Goal: Transaction & Acquisition: Purchase product/service

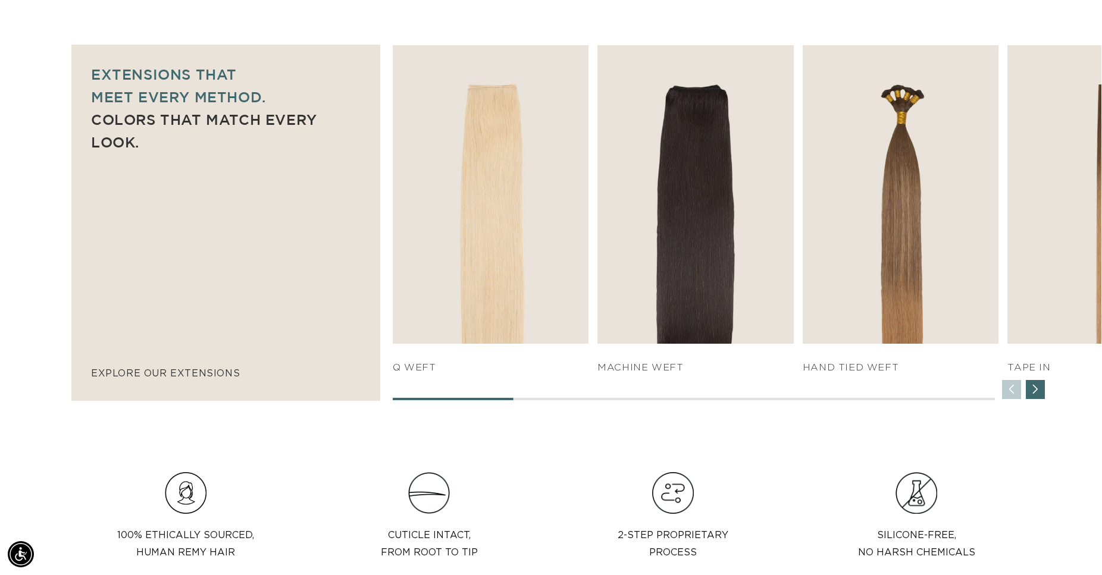
scroll to position [0, 1017]
click at [1037, 389] on div "Next slide" at bounding box center [1035, 389] width 19 height 19
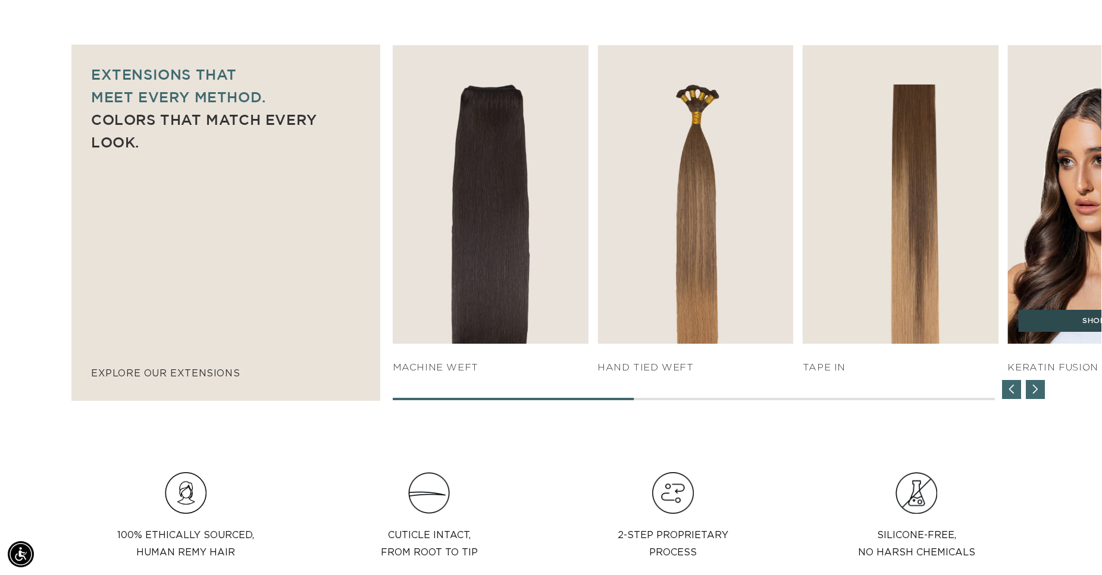
click at [1068, 321] on link "SHOP NOW" at bounding box center [1105, 321] width 175 height 23
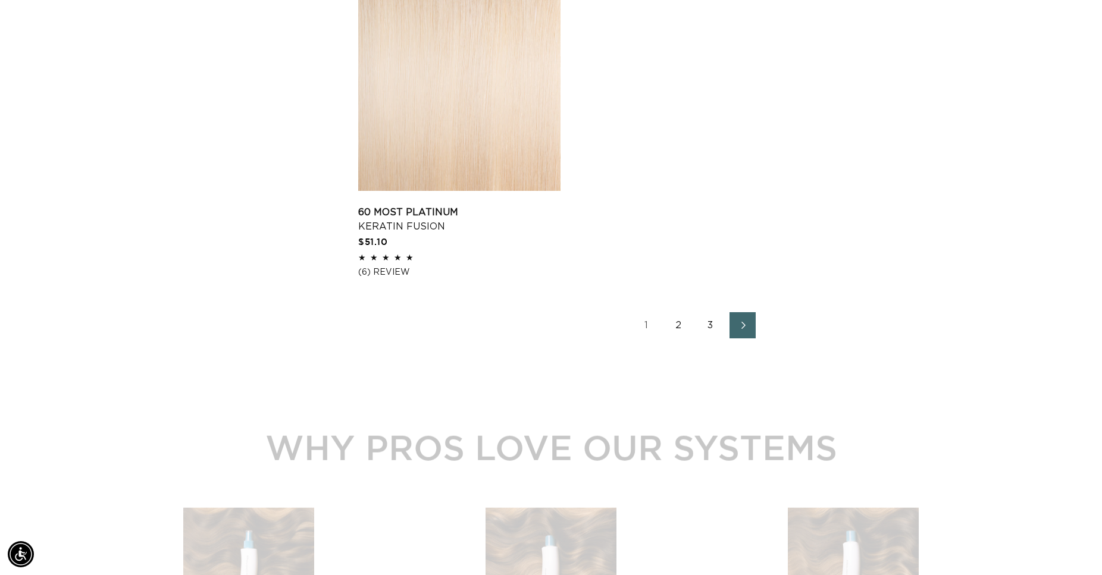
scroll to position [0, 2034]
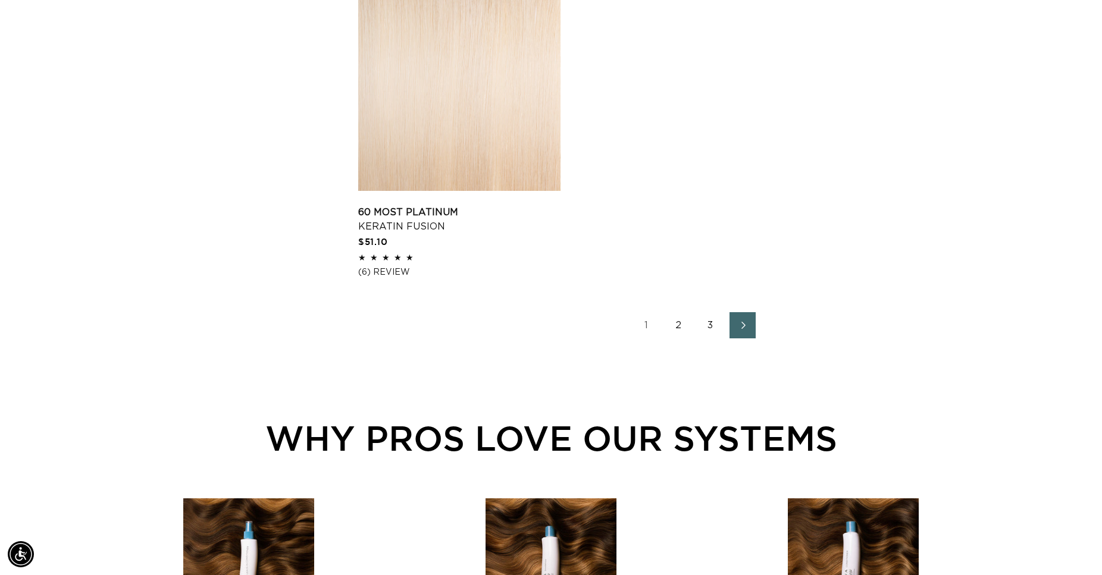
click at [710, 323] on link "3" at bounding box center [710, 325] width 26 height 26
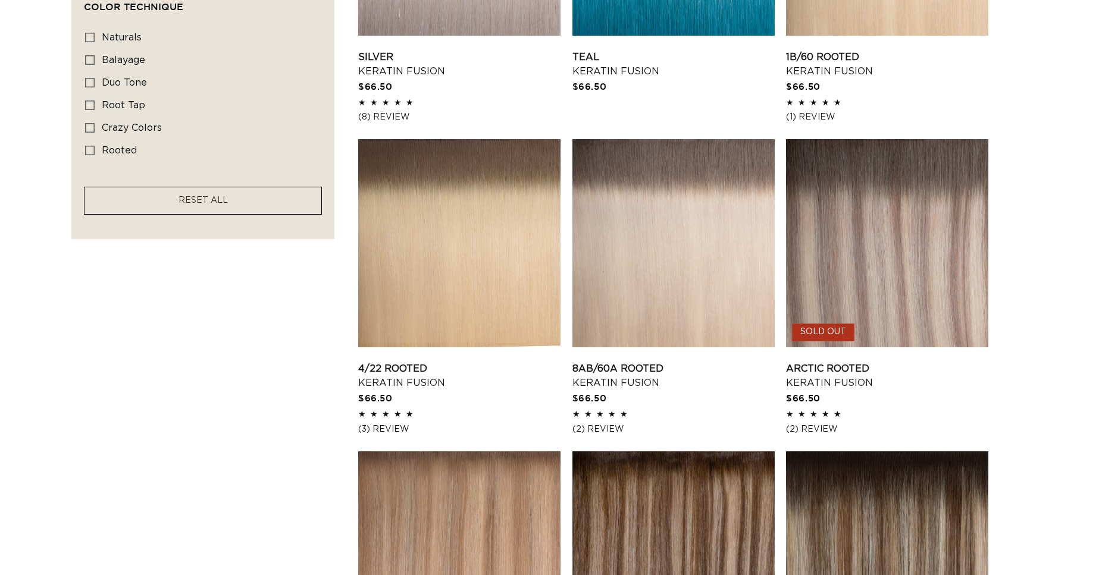
scroll to position [0, 1017]
click at [898, 362] on link "Arctic Rooted Keratin Fusion" at bounding box center [887, 376] width 202 height 29
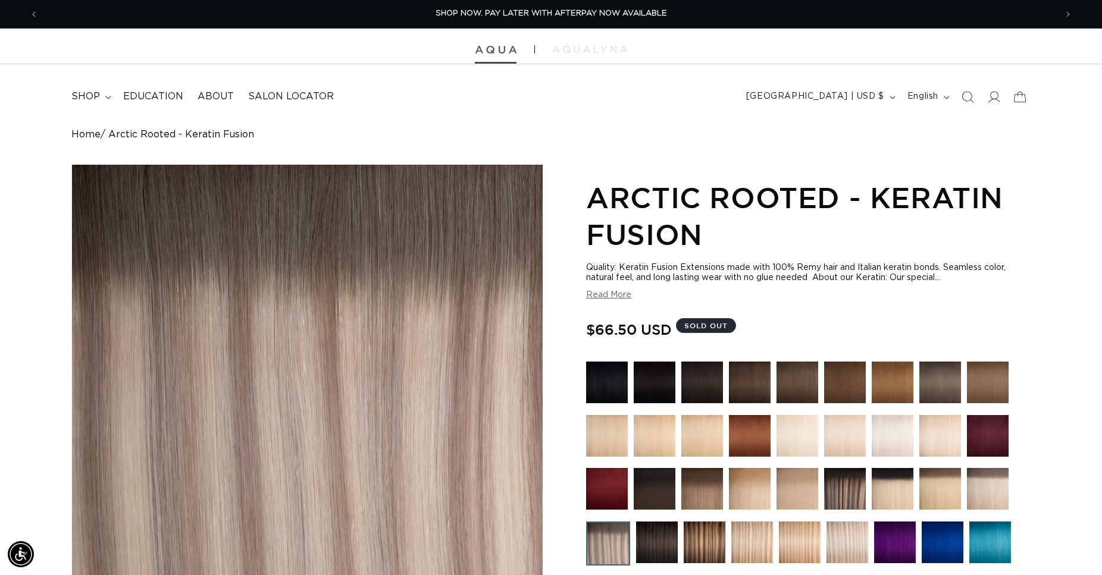
click at [501, 51] on img at bounding box center [496, 50] width 42 height 8
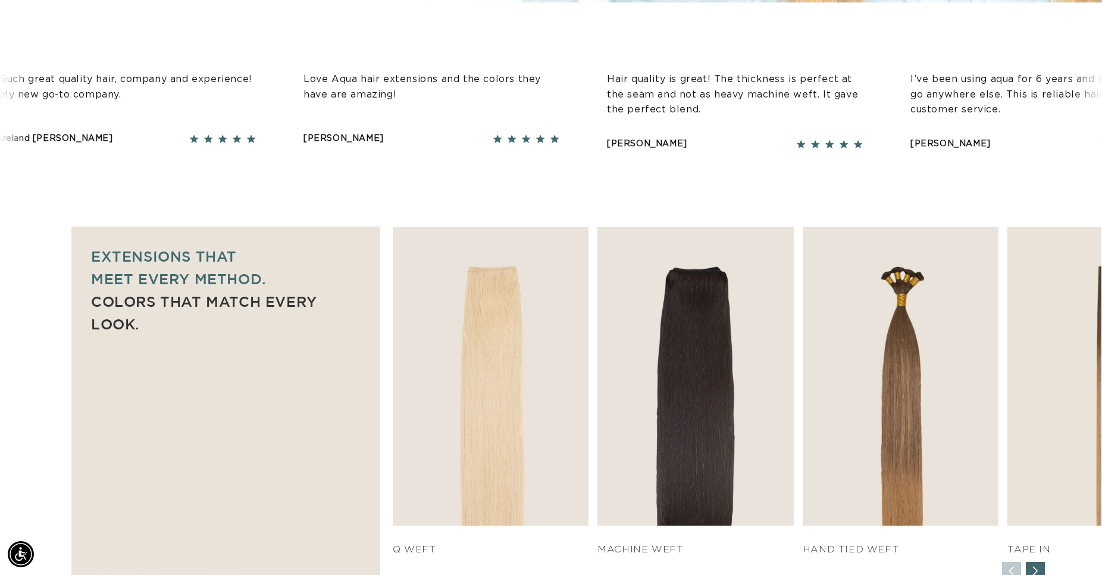
scroll to position [849, 0]
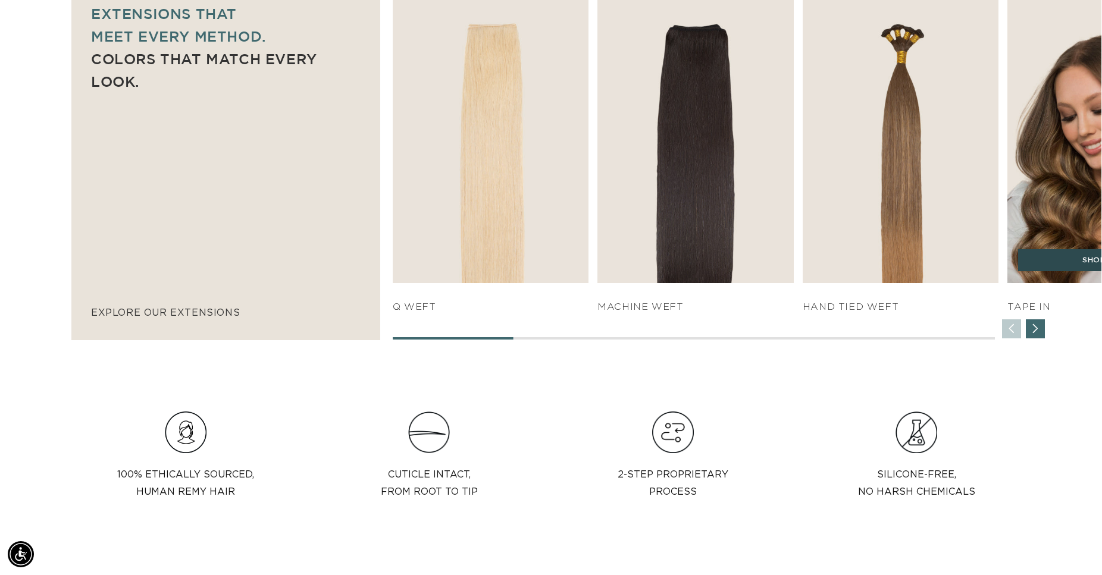
click at [1065, 235] on img "4 / 7" at bounding box center [1105, 134] width 206 height 314
click at [1055, 258] on link "SHOP NOW" at bounding box center [1105, 260] width 175 height 23
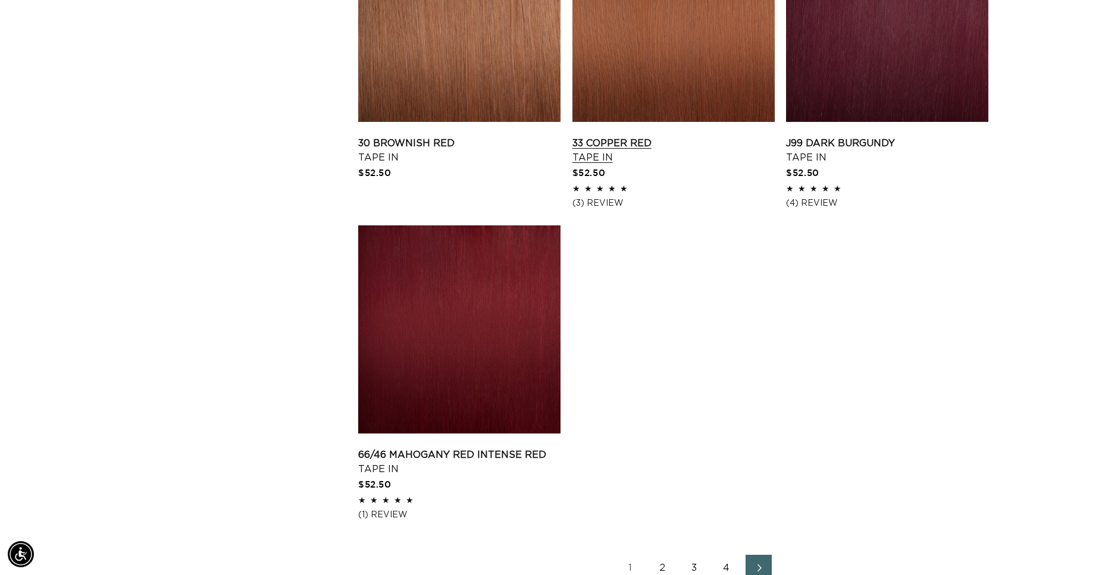
scroll to position [0, 2034]
click at [669, 136] on link "33 Copper Red Tape In" at bounding box center [673, 150] width 202 height 29
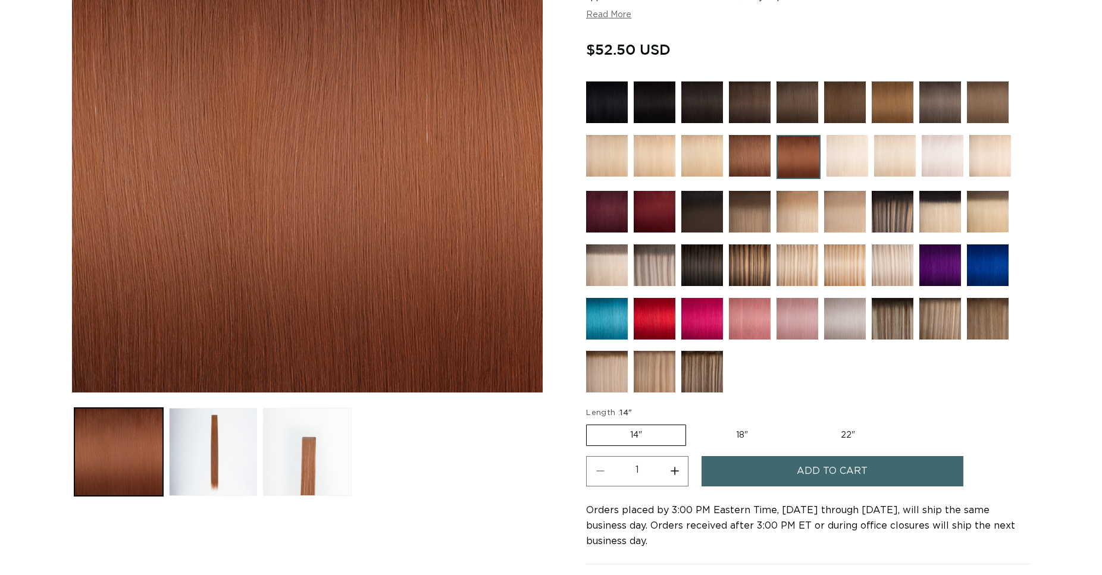
scroll to position [243, 0]
click at [737, 430] on label "18" Variant sold out or unavailable" at bounding box center [741, 435] width 99 height 20
click at [692, 423] on input "18" Variant sold out or unavailable" at bounding box center [692, 422] width 1 height 1
radio input "true"
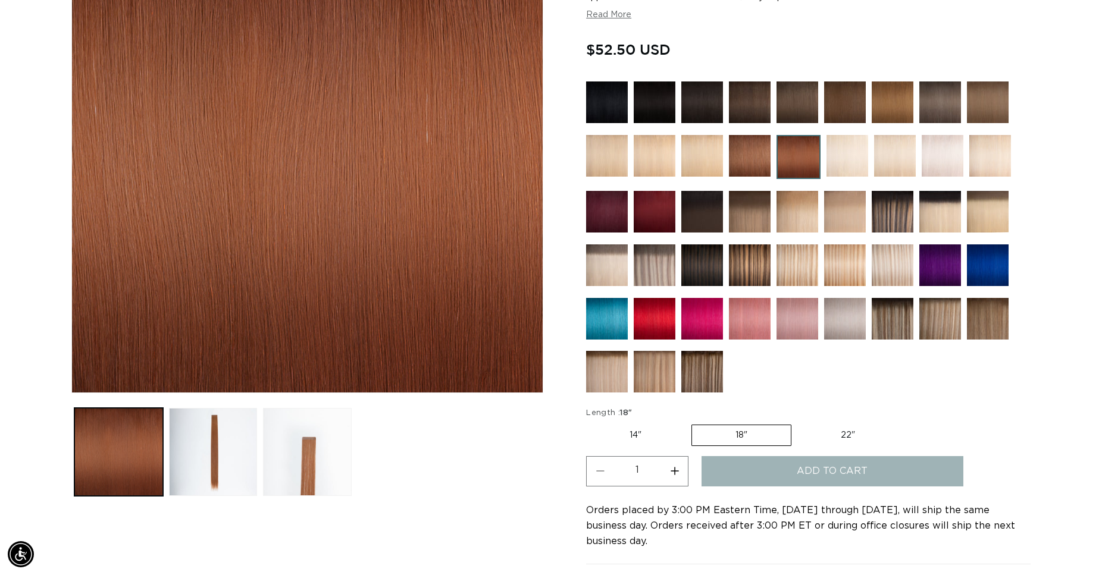
click at [675, 468] on button "Increase quantity for 33 Copper Red - Tape In" at bounding box center [674, 471] width 27 height 30
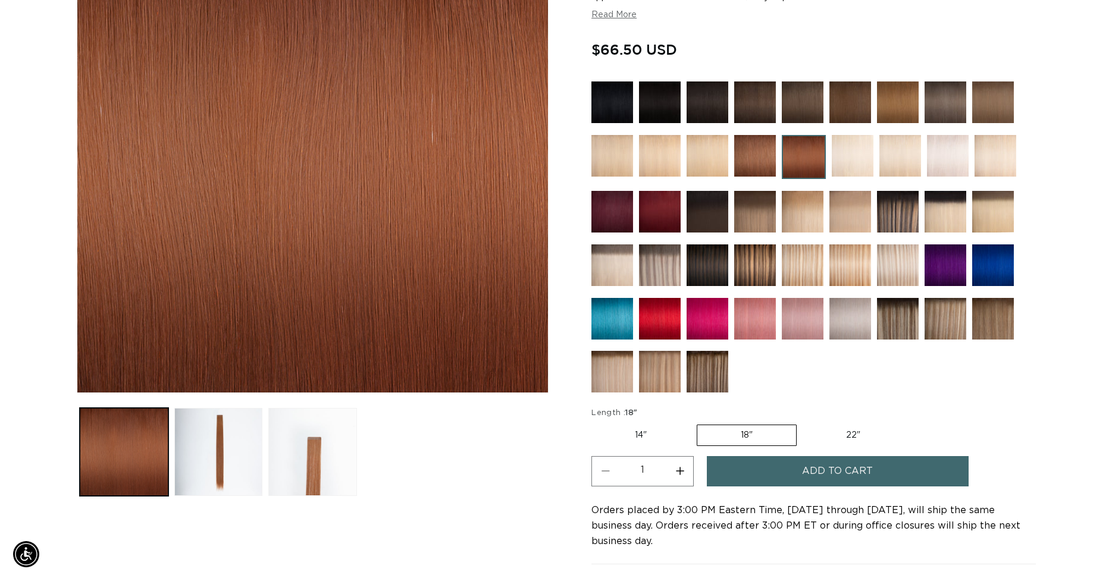
scroll to position [0, 2034]
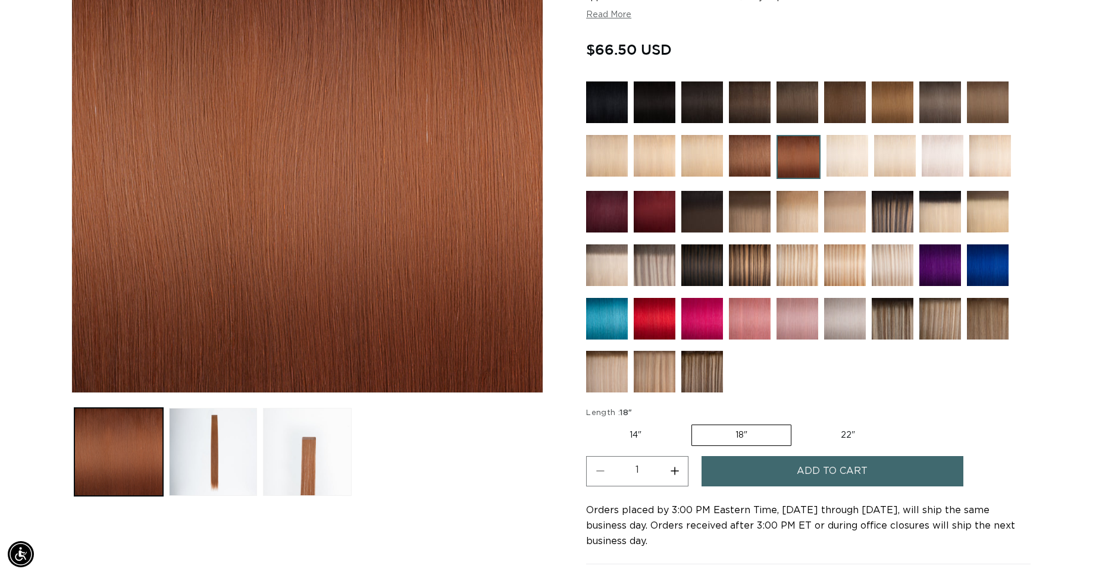
click at [673, 467] on button "Increase quantity for 33 Copper Red - Tape In" at bounding box center [674, 471] width 27 height 30
type input "2"
click at [793, 464] on button "Add to cart" at bounding box center [832, 471] width 262 height 30
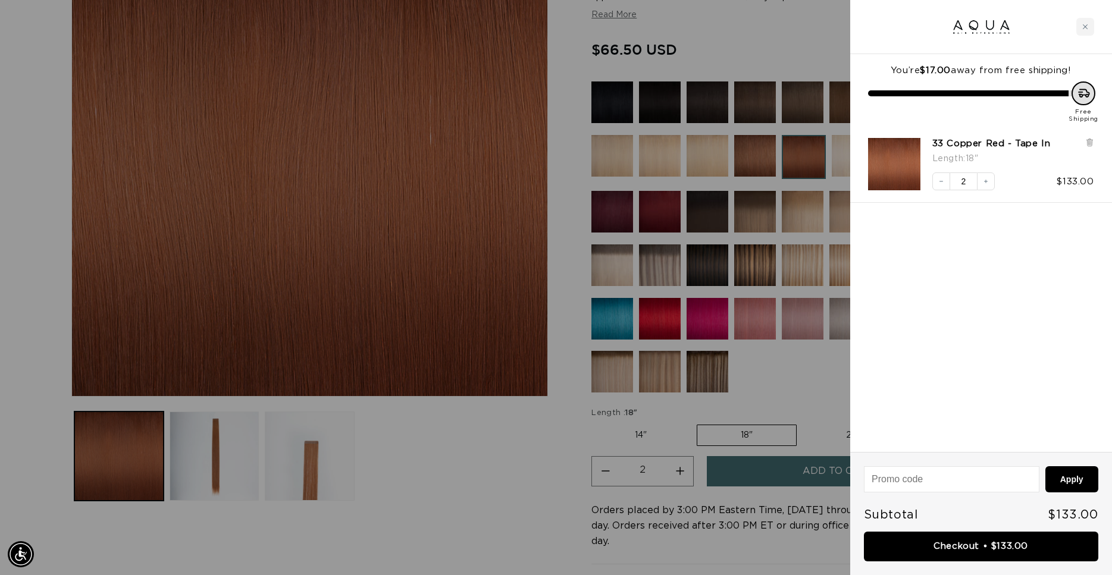
scroll to position [0, 1027]
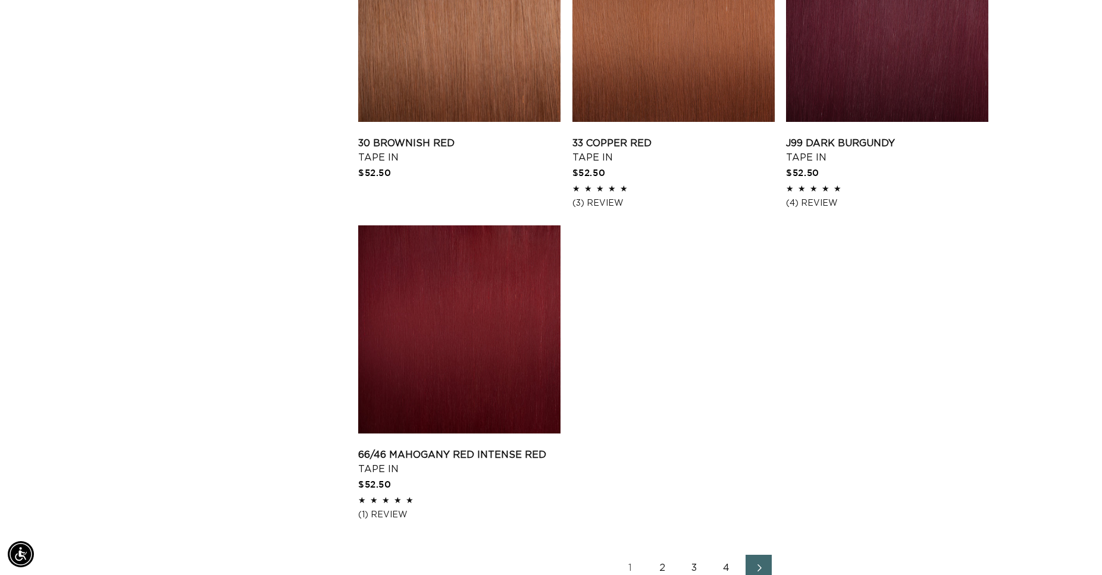
scroll to position [0, 1017]
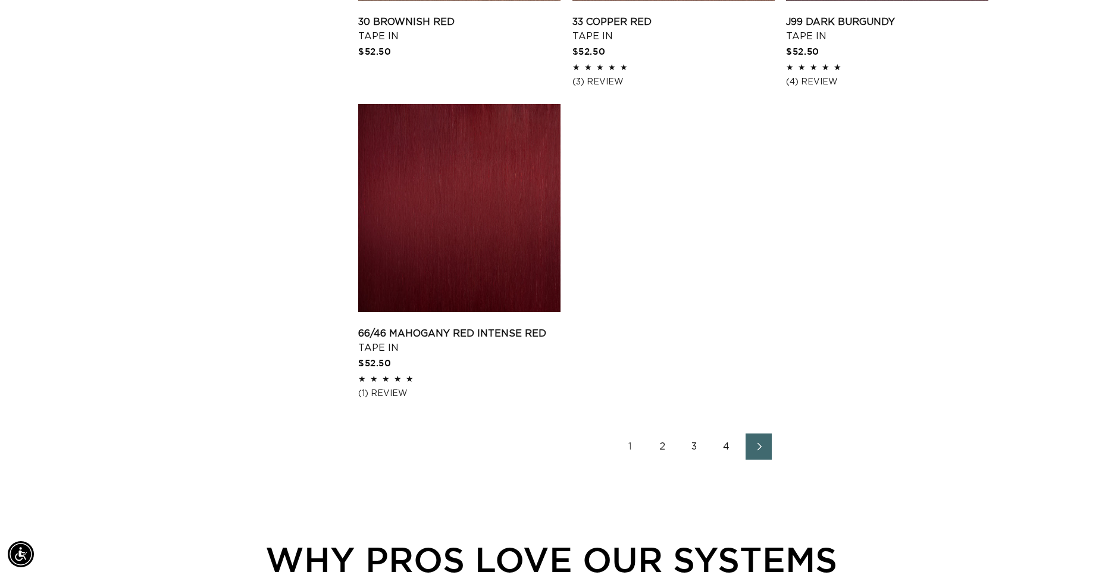
scroll to position [0, 2034]
click at [757, 448] on icon "Next page" at bounding box center [758, 447] width 15 height 8
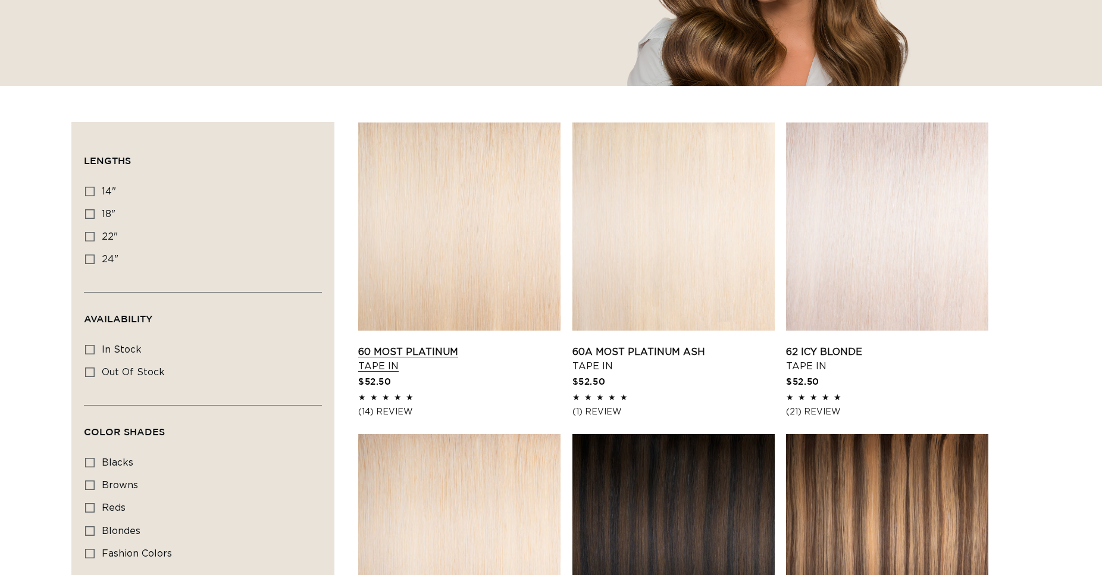
scroll to position [0, 1017]
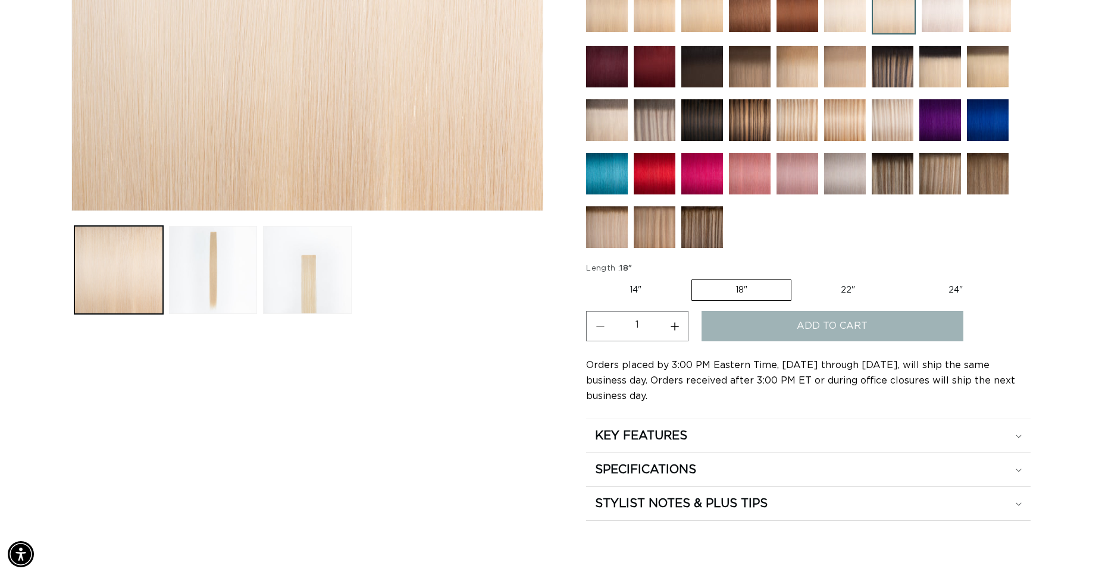
scroll to position [0, 1017]
click at [675, 324] on button "Increase quantity for 60 Most Platinum - Tape In" at bounding box center [674, 326] width 27 height 30
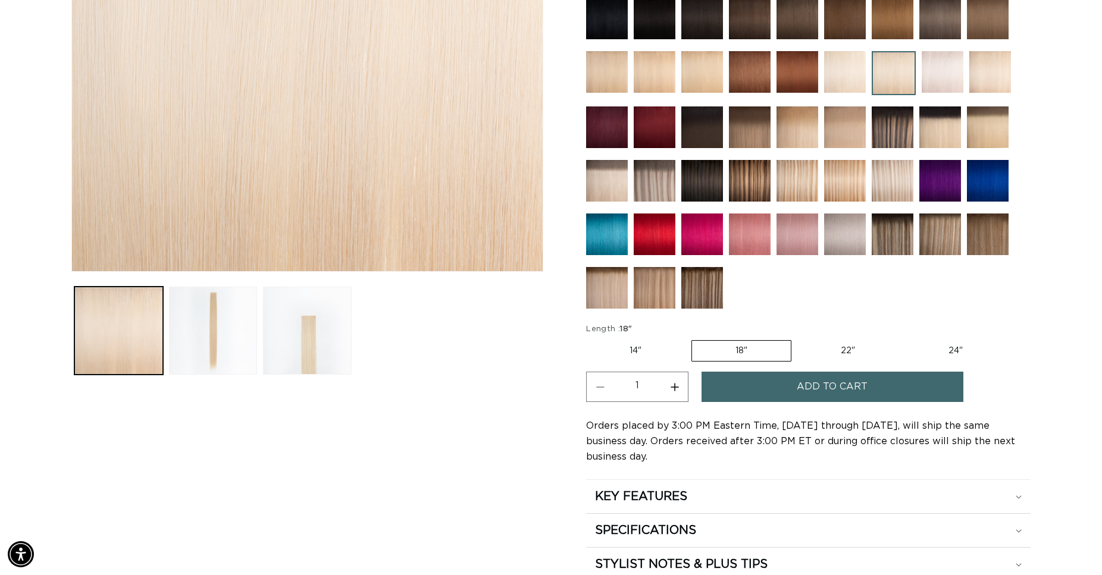
click at [671, 384] on button "Increase quantity for 60 Most Platinum - Tape In" at bounding box center [674, 387] width 27 height 30
type input "2"
click at [797, 383] on button "Add to cart" at bounding box center [832, 387] width 262 height 30
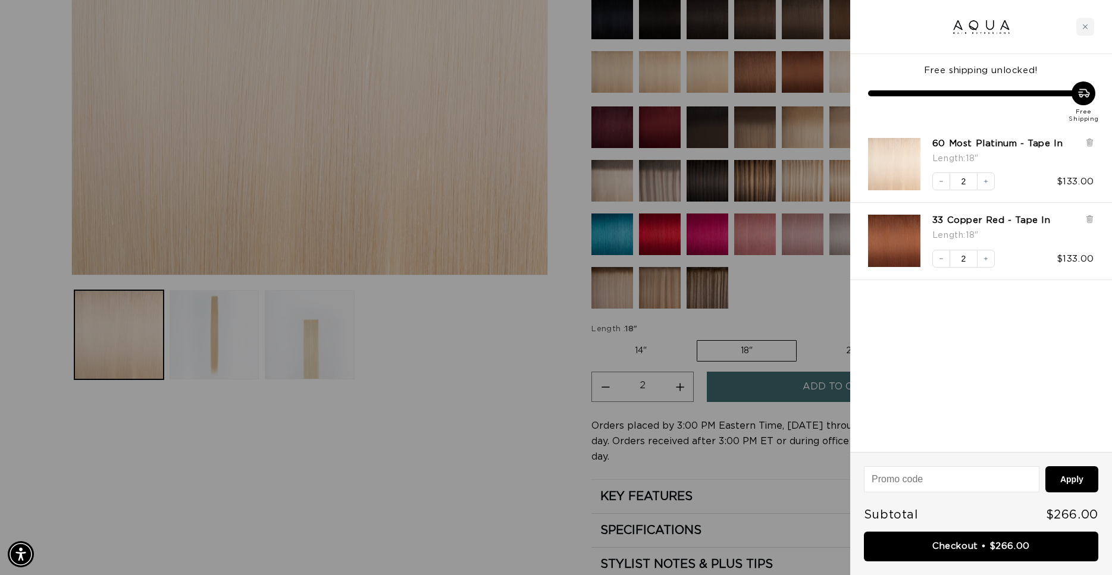
click at [438, 350] on div at bounding box center [556, 287] width 1112 height 575
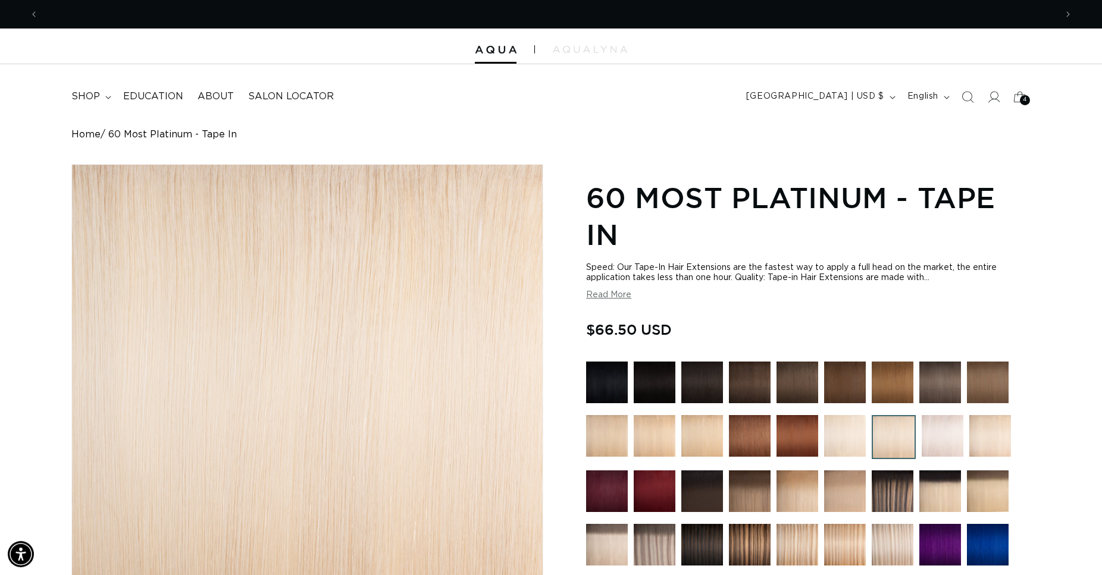
scroll to position [0, 1017]
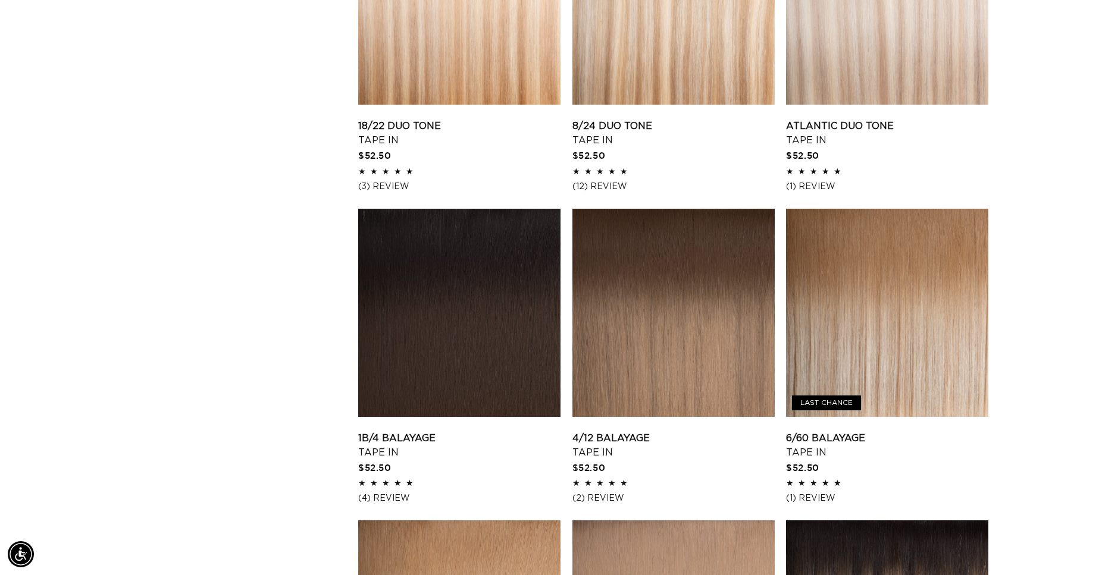
scroll to position [0, 2034]
click at [892, 431] on link "6/60 Balayage Tape In" at bounding box center [887, 445] width 202 height 29
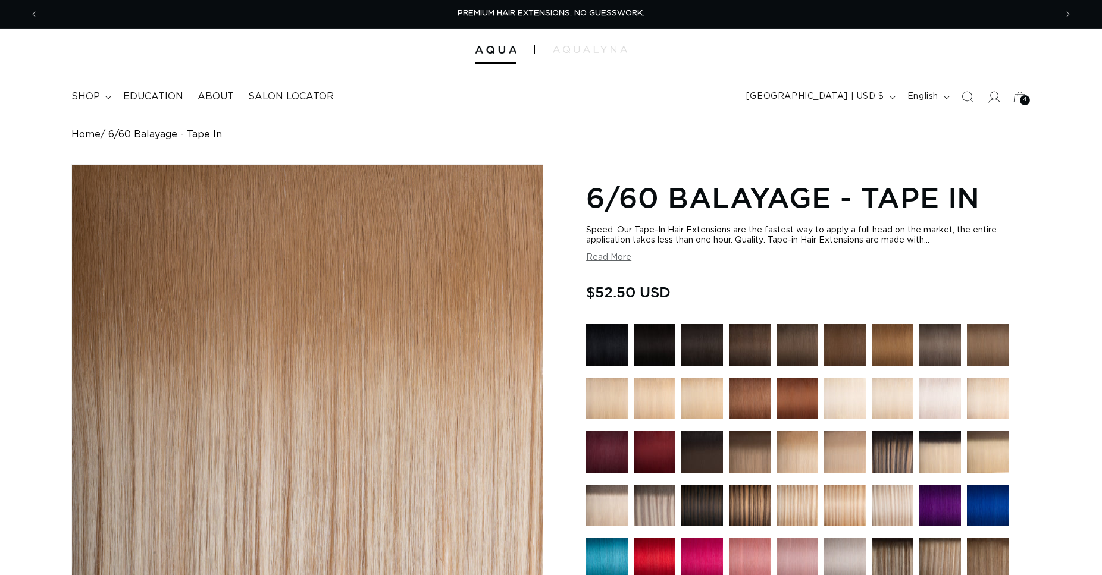
scroll to position [243, 0]
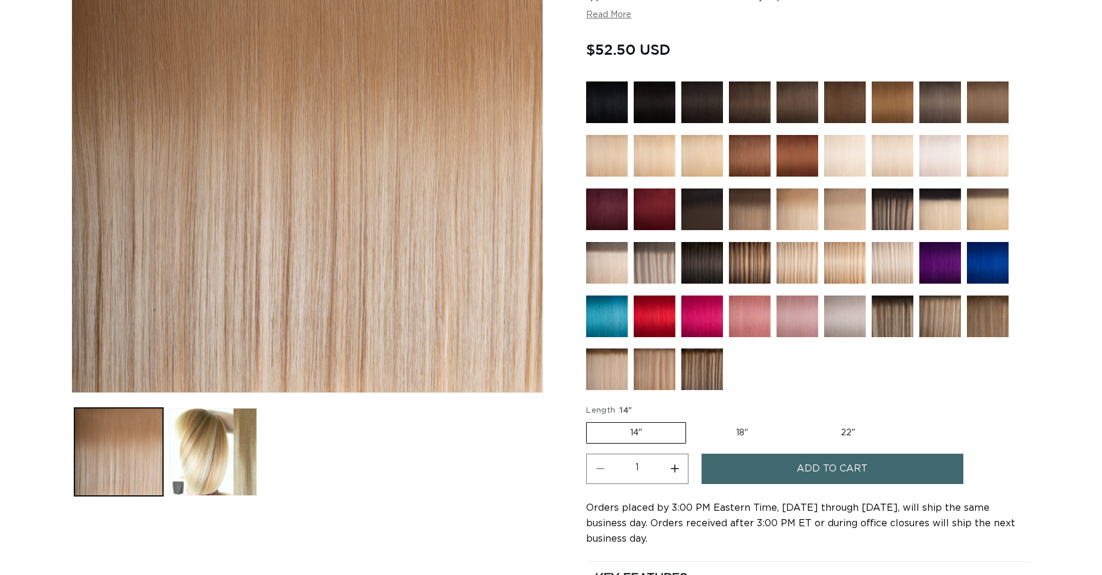
click at [732, 427] on label "18" Variant sold out or unavailable" at bounding box center [741, 433] width 99 height 20
click at [692, 421] on input "18" Variant sold out or unavailable" at bounding box center [692, 420] width 1 height 1
radio input "true"
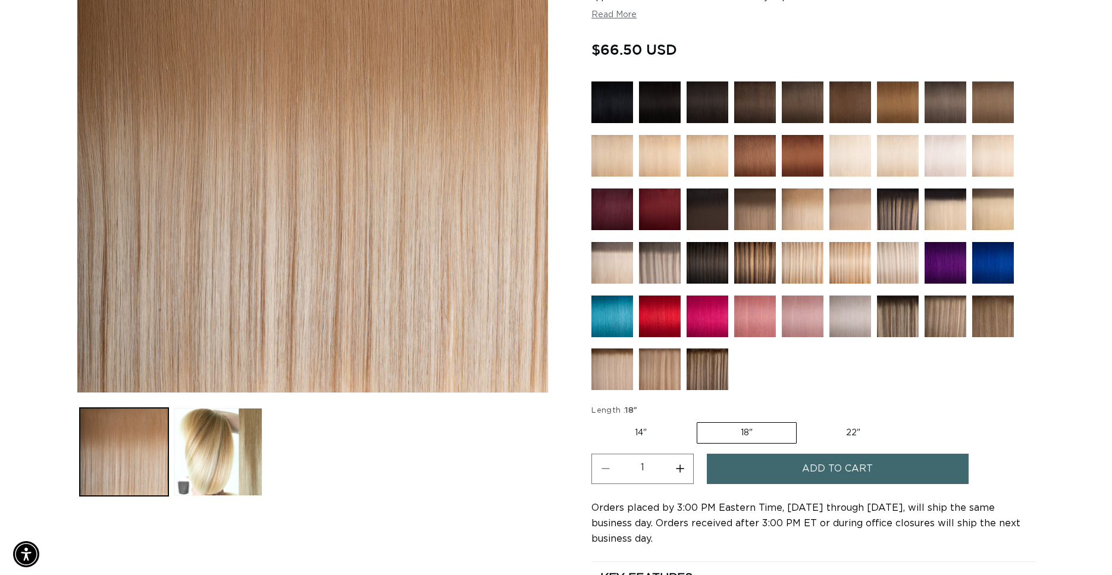
scroll to position [0, 1017]
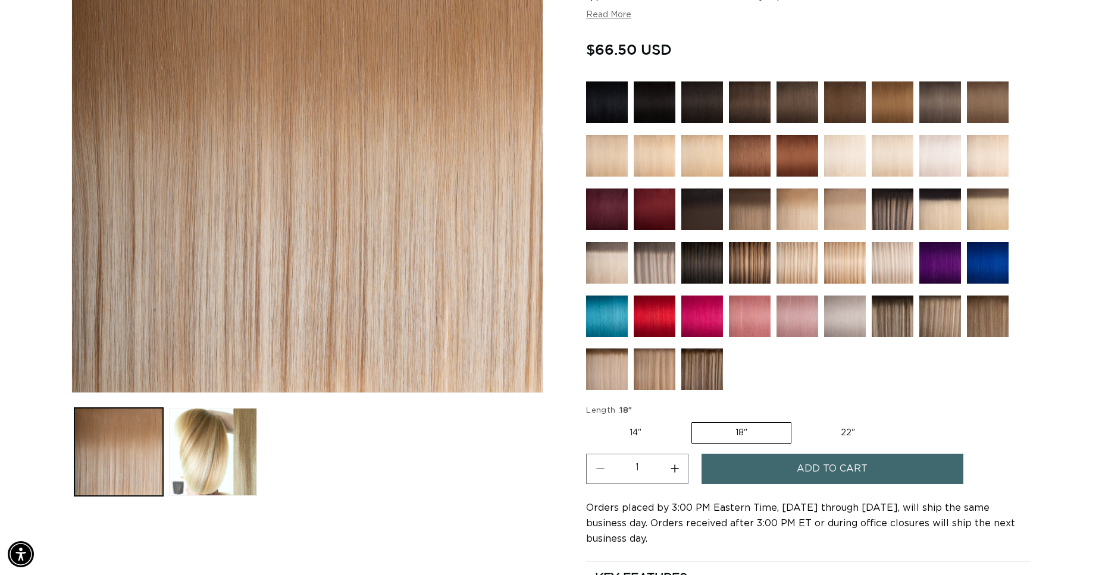
click at [798, 463] on span "Add to cart" at bounding box center [832, 469] width 71 height 30
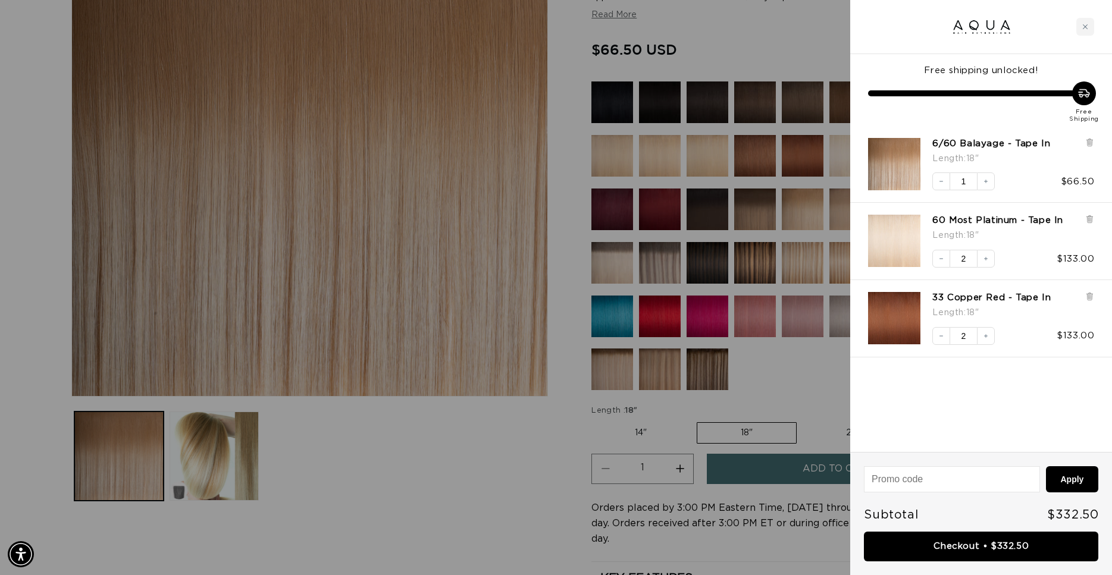
scroll to position [0, 0]
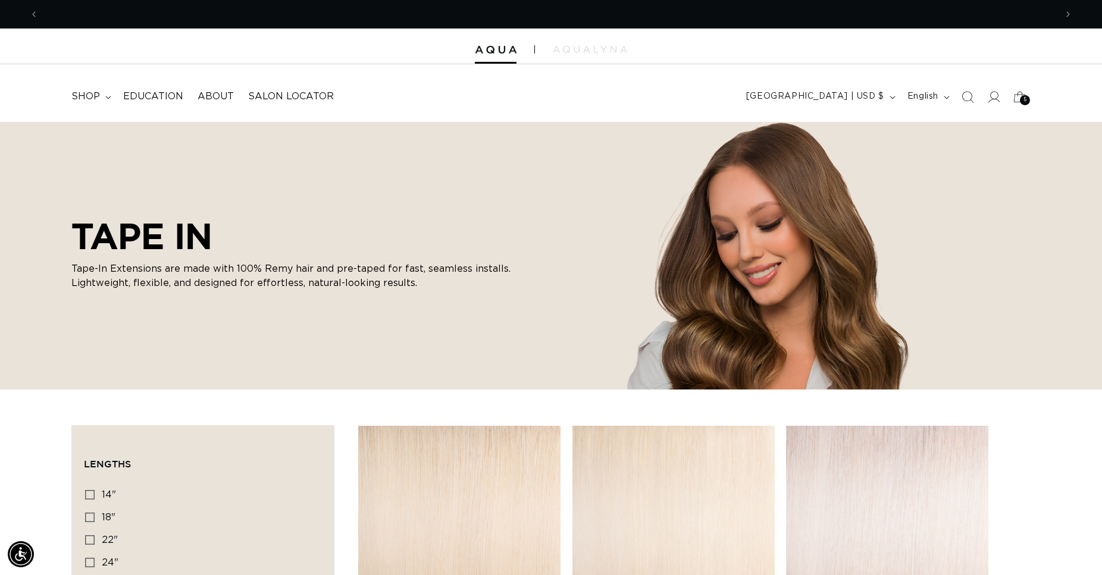
scroll to position [0, 2034]
click at [91, 96] on span "shop" at bounding box center [85, 96] width 29 height 12
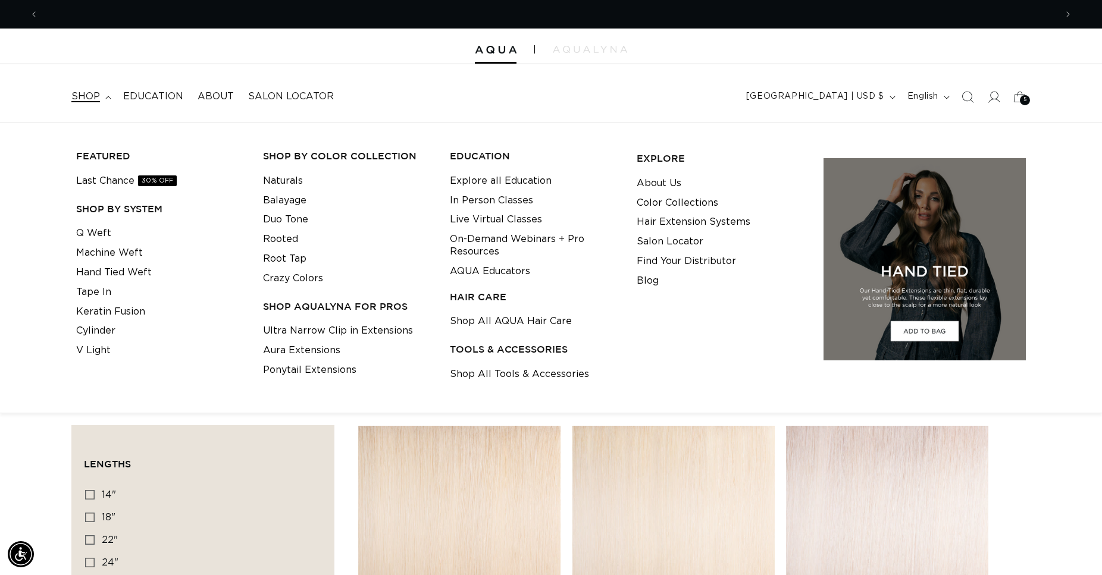
scroll to position [0, 1017]
click at [344, 327] on link "Ultra Narrow Clip in Extensions" at bounding box center [338, 331] width 150 height 20
click at [84, 98] on span "shop" at bounding box center [85, 96] width 29 height 12
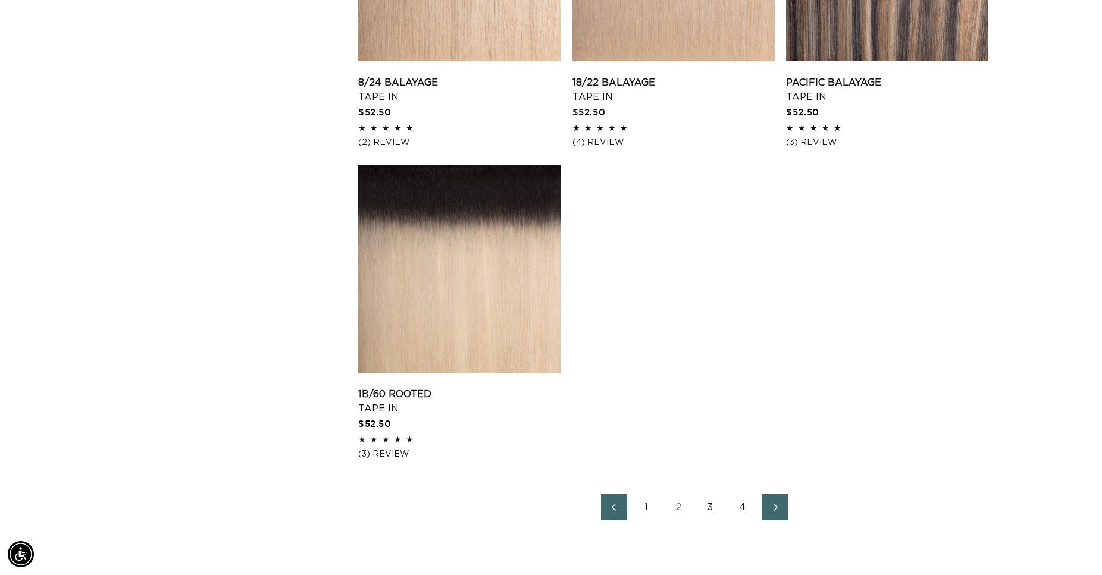
scroll to position [0, 2034]
click at [742, 506] on link "4" at bounding box center [742, 507] width 26 height 26
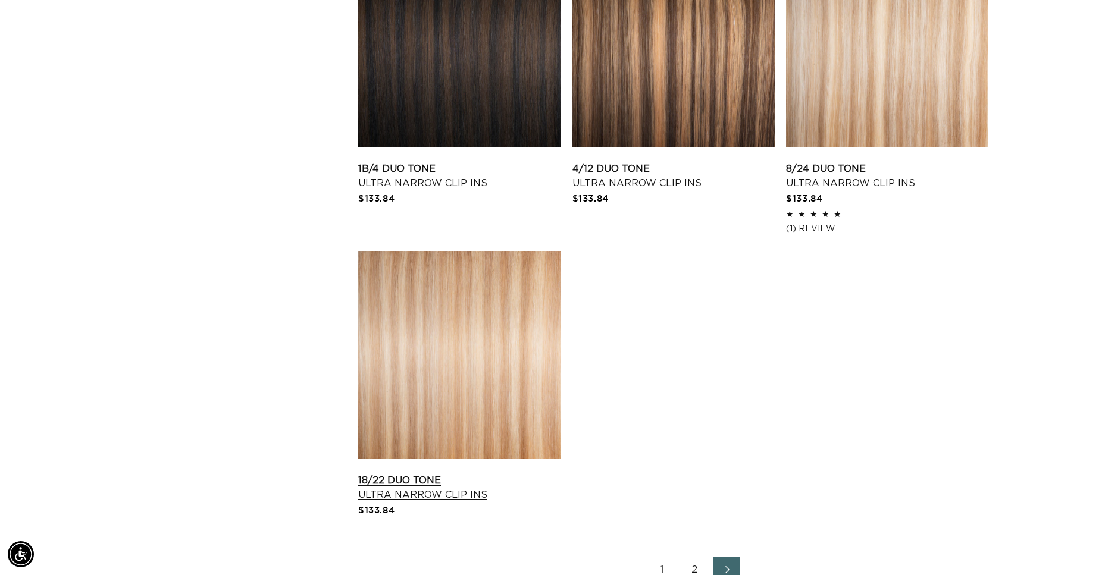
click at [444, 474] on link "18/22 Duo Tone Ultra Narrow Clip Ins" at bounding box center [459, 488] width 202 height 29
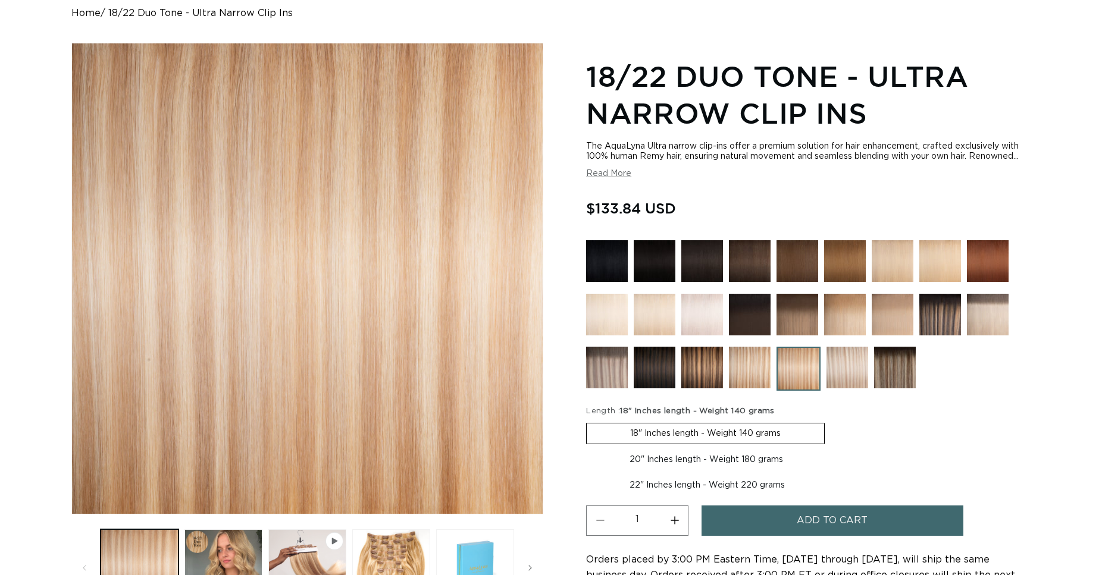
scroll to position [121, 0]
click at [662, 458] on label "20" Inches length - Weight 180 grams Variant sold out or unavailable" at bounding box center [706, 460] width 240 height 20
click at [830, 421] on input "20" Inches length - Weight 180 grams Variant sold out or unavailable" at bounding box center [830, 421] width 1 height 1
radio input "true"
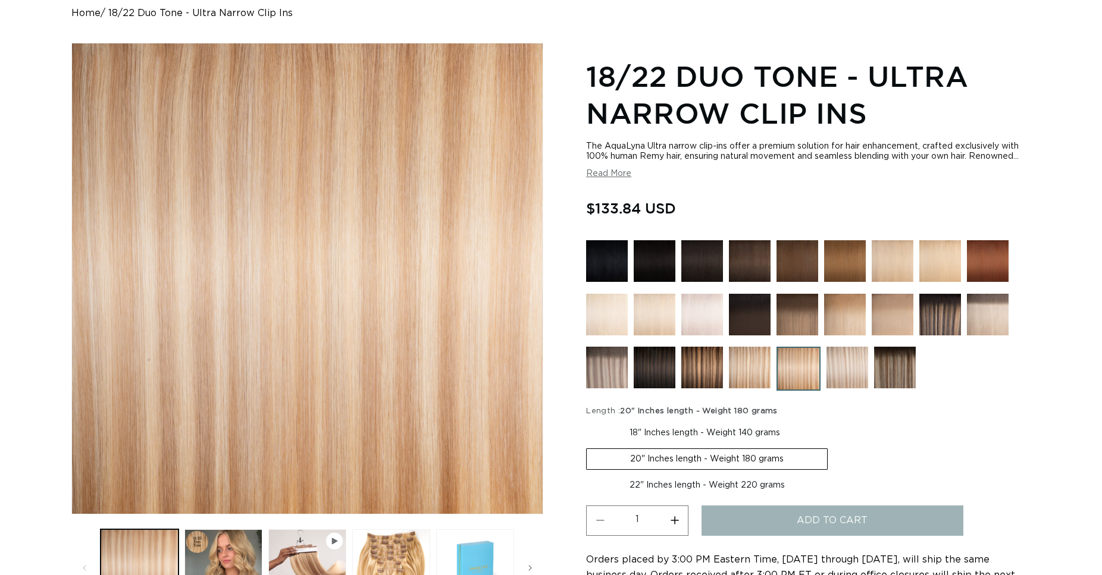
scroll to position [0, 1017]
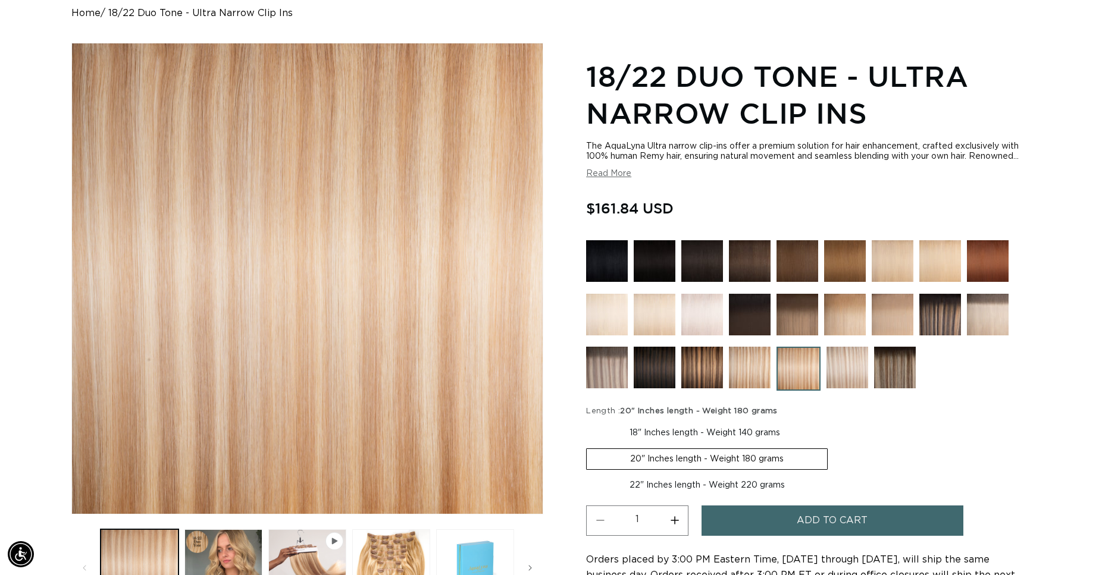
click at [829, 516] on span "Add to cart" at bounding box center [832, 521] width 71 height 30
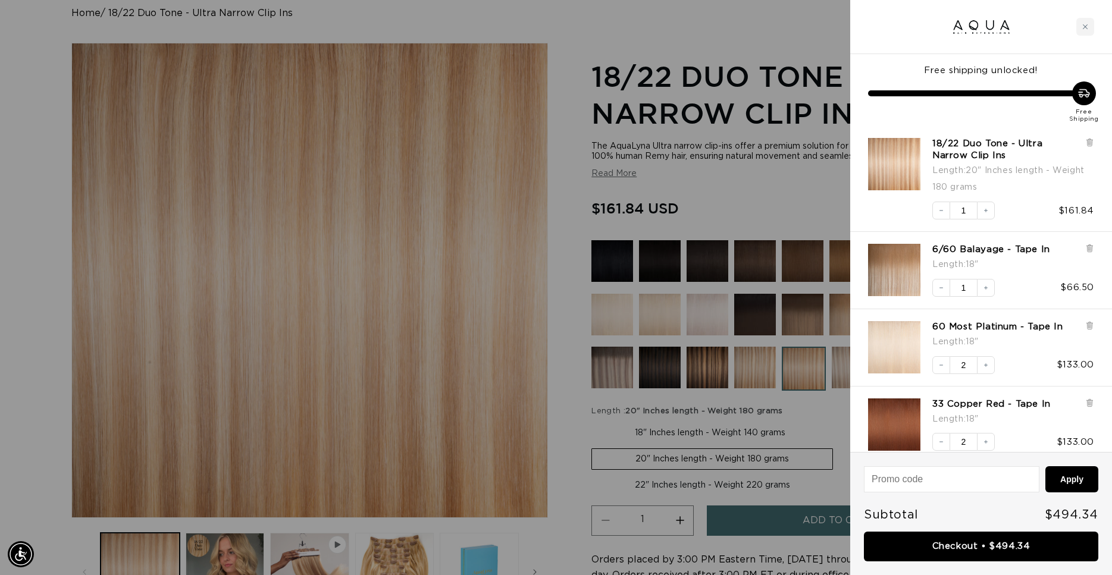
scroll to position [0, 1027]
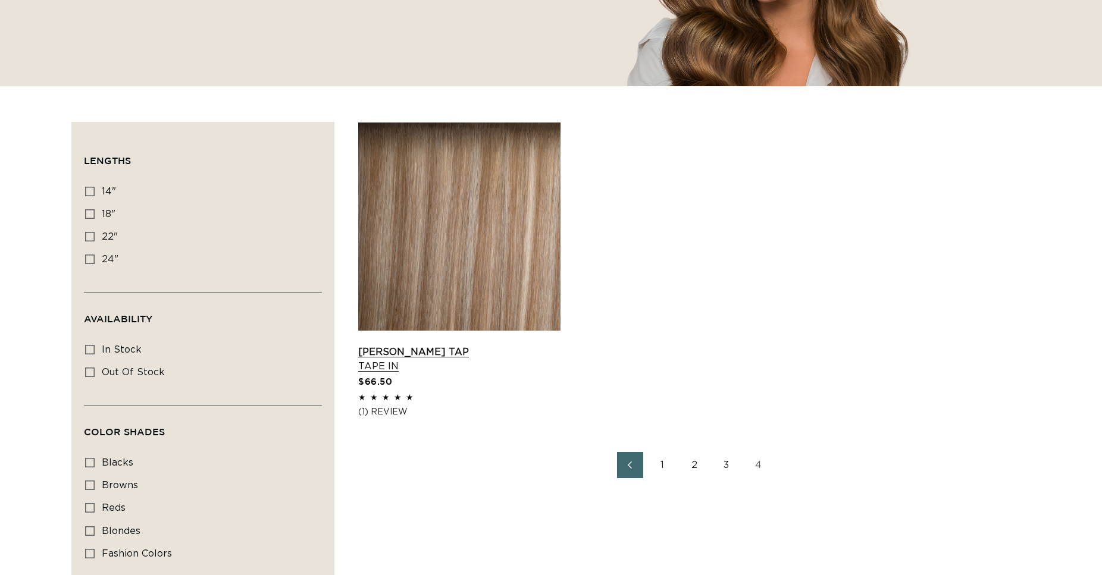
scroll to position [303, 0]
click at [480, 345] on link "[PERSON_NAME] Tap Tape In" at bounding box center [459, 359] width 202 height 29
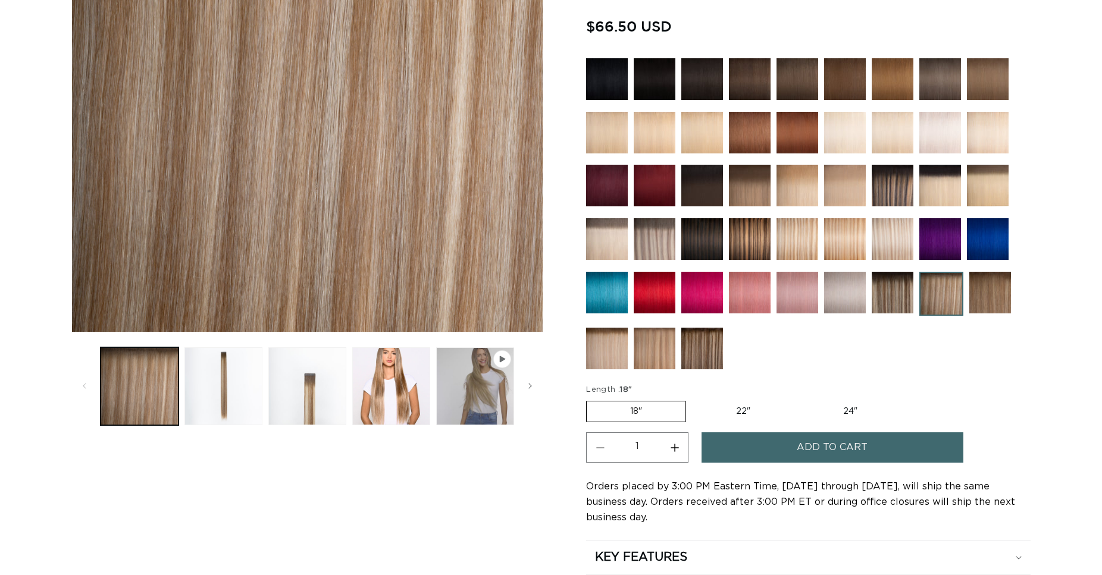
scroll to position [303, 0]
click at [811, 446] on span "Add to cart" at bounding box center [832, 447] width 71 height 30
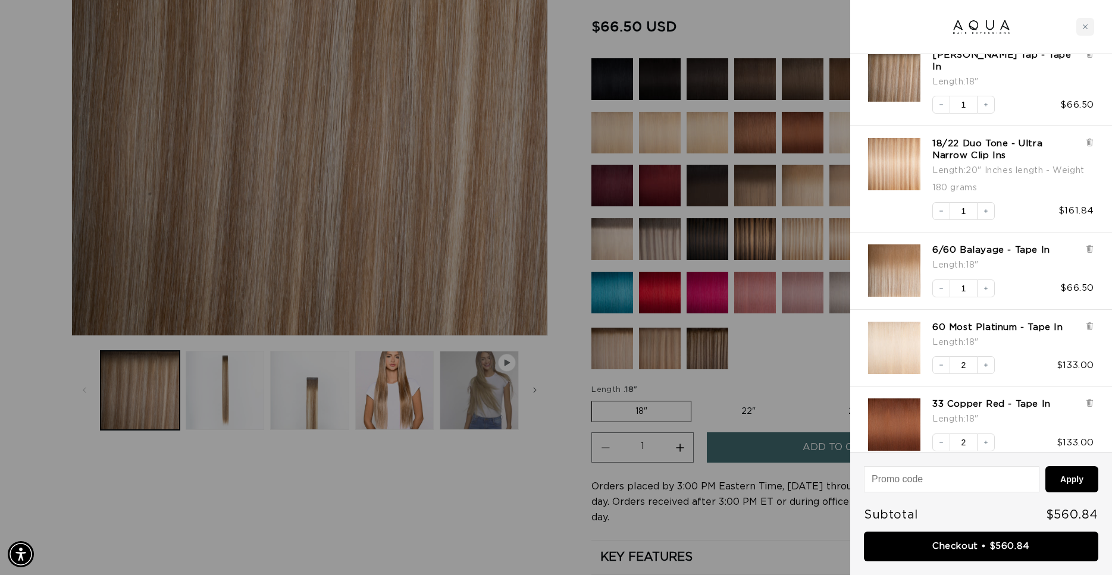
scroll to position [0, 0]
click at [956, 548] on link "Checkout • $560.84" at bounding box center [981, 547] width 234 height 30
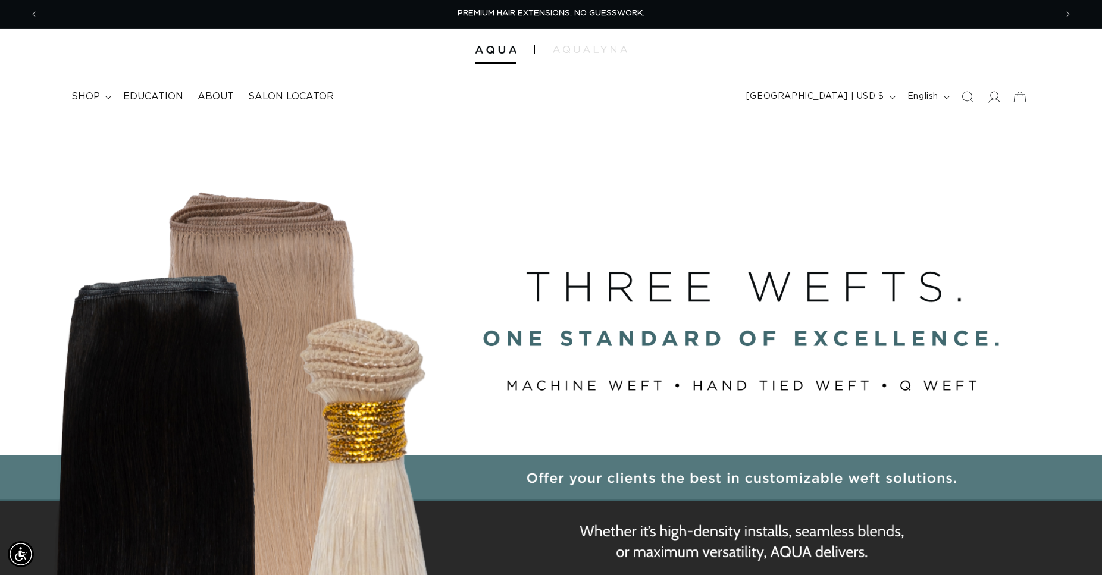
scroll to position [0, 1017]
click at [94, 94] on span "shop" at bounding box center [85, 96] width 29 height 12
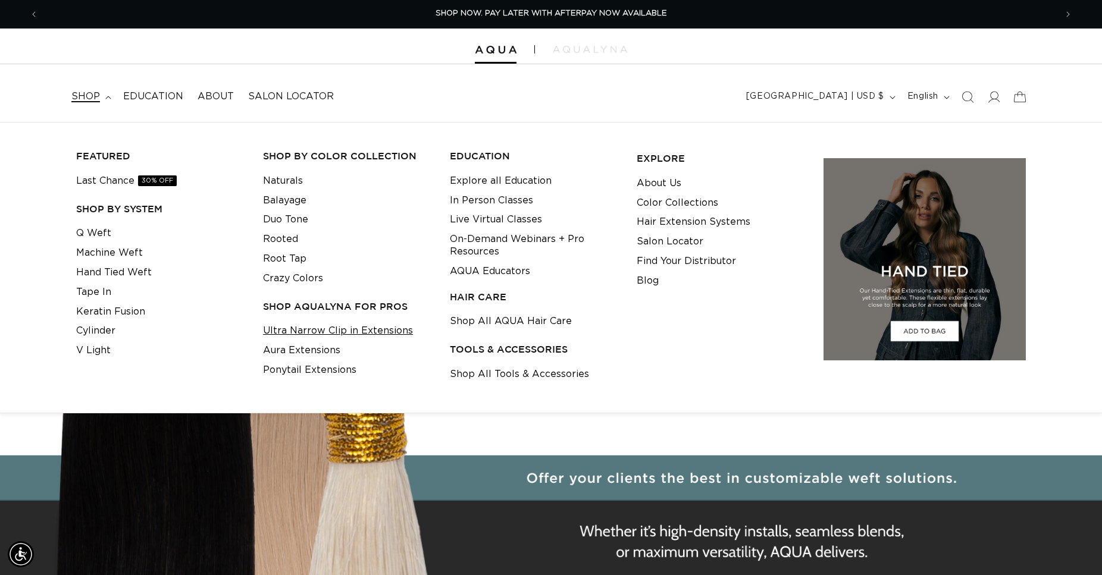
click at [348, 330] on link "Ultra Narrow Clip in Extensions" at bounding box center [338, 331] width 150 height 20
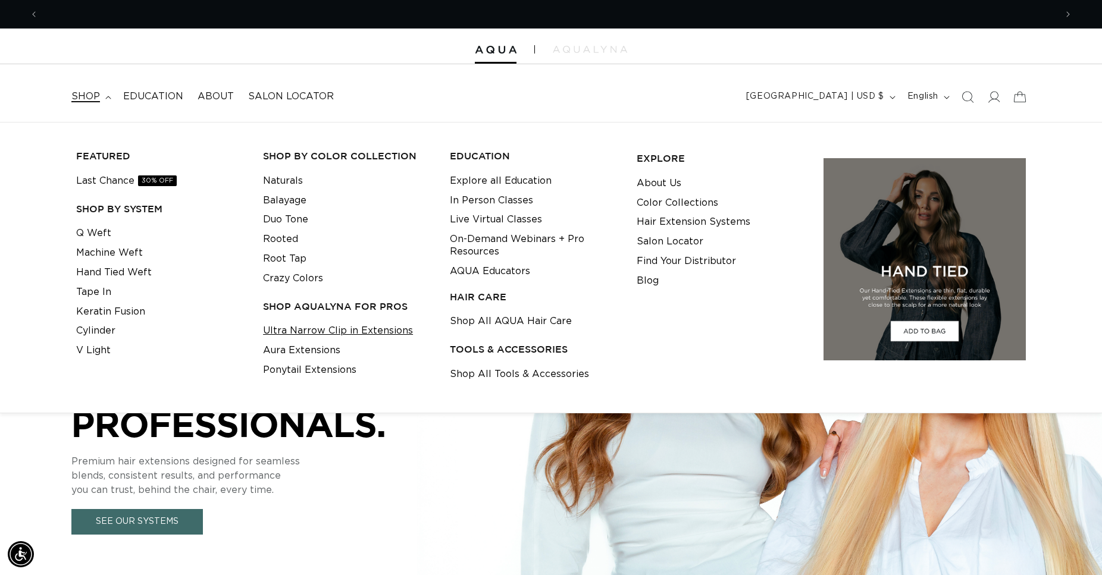
scroll to position [0, 2034]
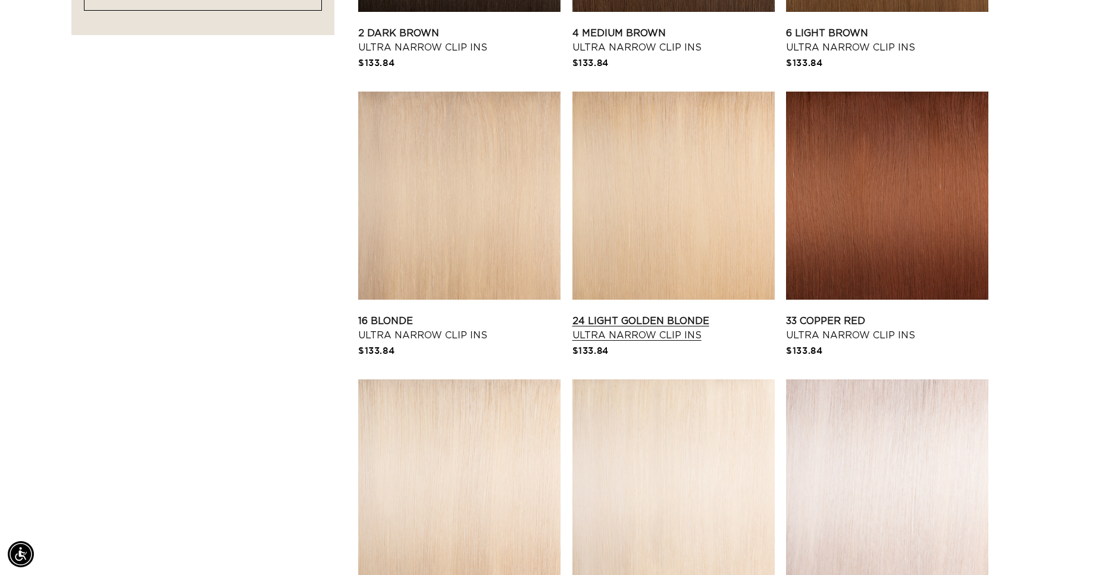
scroll to position [0, 1017]
click at [682, 314] on link "24 Light Golden Blonde Ultra Narrow Clip Ins" at bounding box center [673, 328] width 202 height 29
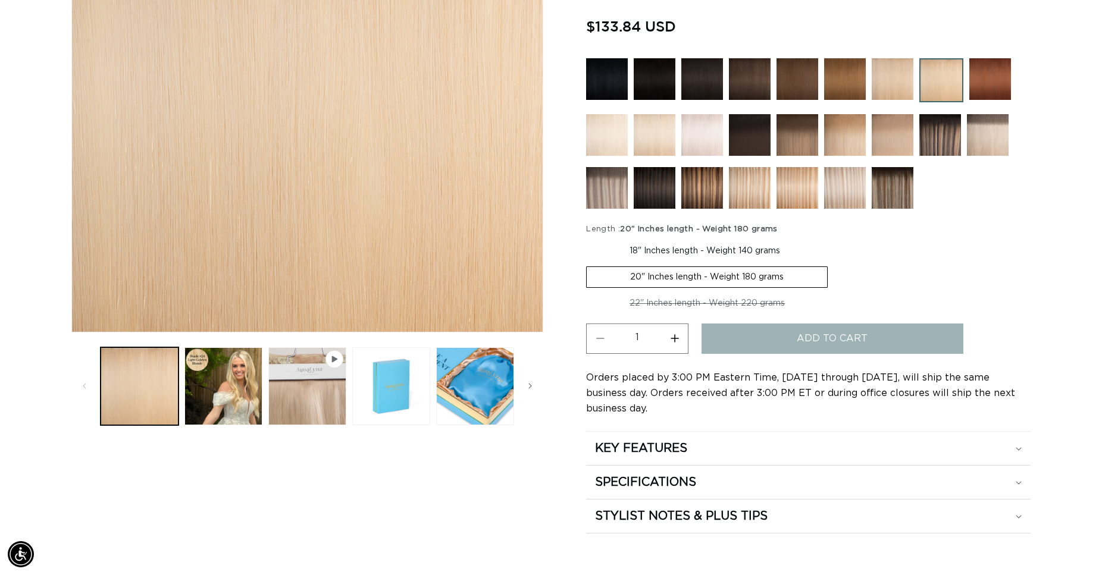
scroll to position [0, 1017]
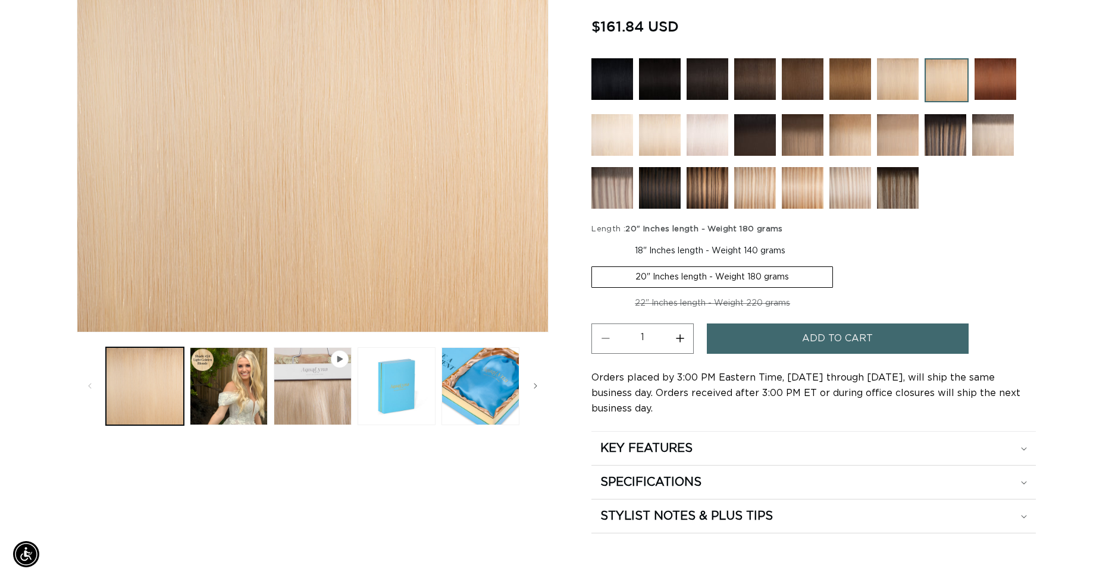
scroll to position [0, 2034]
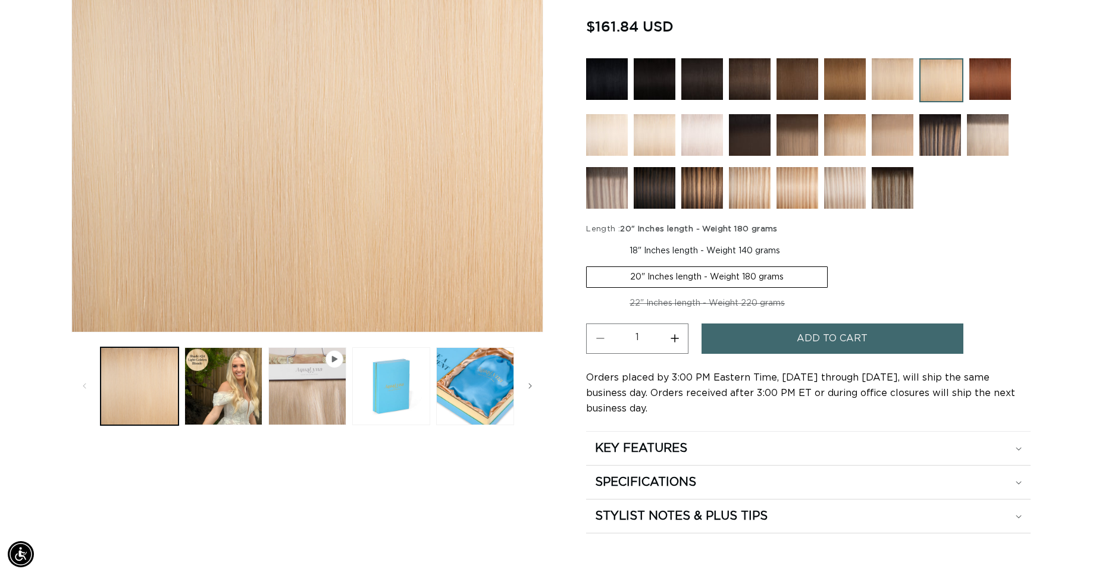
click at [802, 335] on span "Add to cart" at bounding box center [832, 339] width 71 height 30
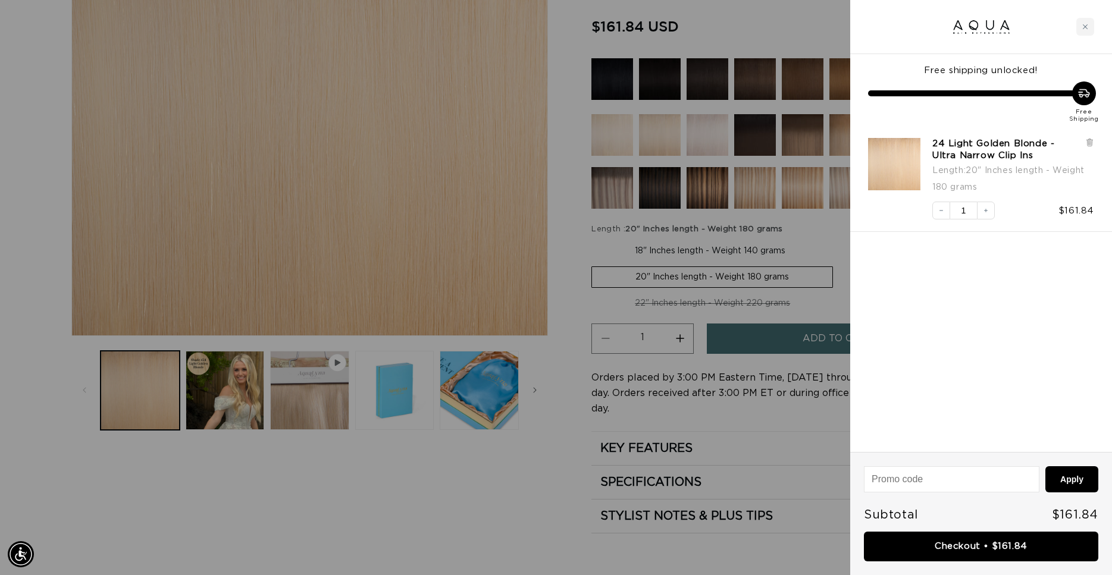
scroll to position [0, 1027]
click at [963, 547] on link "Checkout • $161.84" at bounding box center [981, 547] width 234 height 30
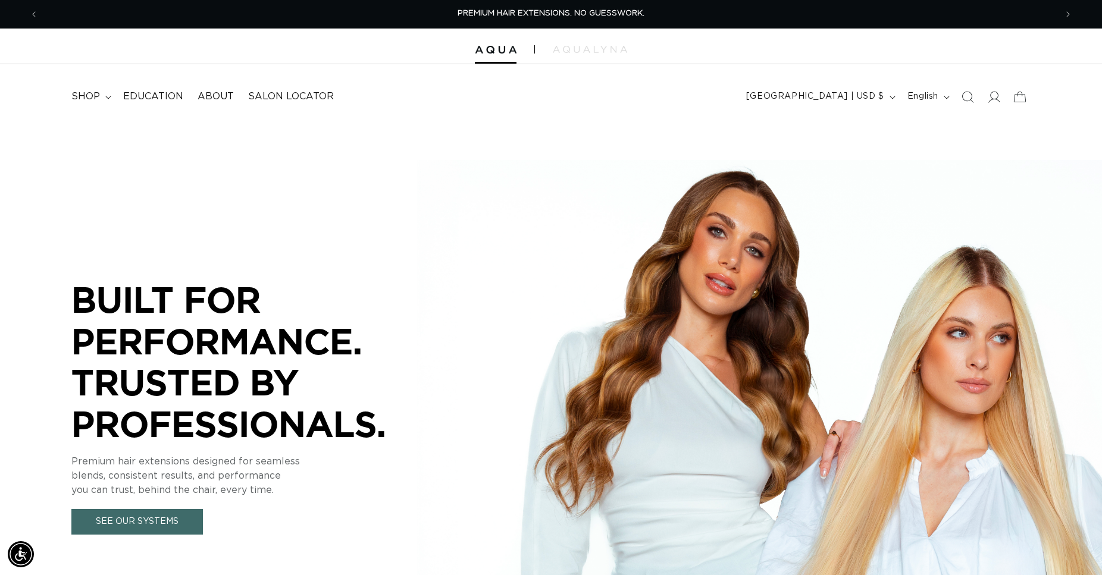
scroll to position [0, 2034]
